Goal: Navigation & Orientation: Find specific page/section

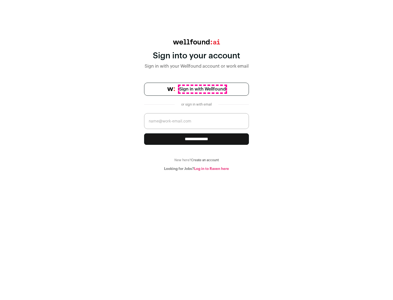
click at [202, 89] on span "Sign in with Wellfound" at bounding box center [202, 89] width 46 height 7
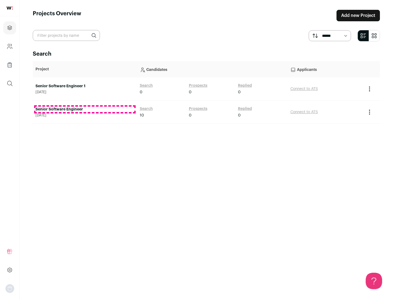
click at [85, 109] on link "Senior Software Engineer" at bounding box center [84, 109] width 99 height 5
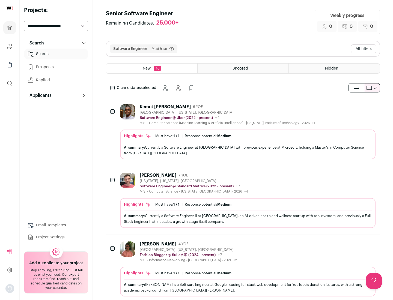
click at [243, 132] on div "Highlights Must have: 1 / 1 How many must haves have been fulfilled? | Response…" at bounding box center [247, 145] width 255 height 30
